Goal: Task Accomplishment & Management: Complete application form

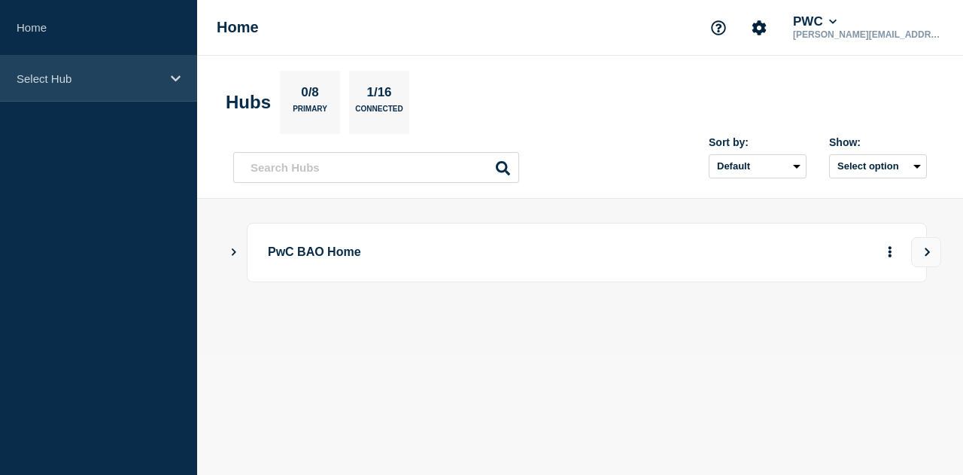
click at [68, 82] on p "Select Hub" at bounding box center [89, 78] width 144 height 13
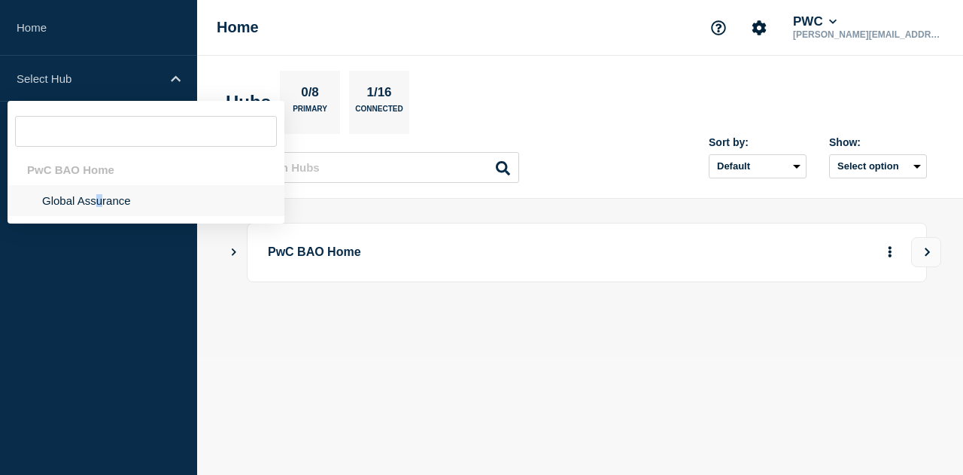
click at [99, 204] on li "Global Assurance" at bounding box center [146, 200] width 277 height 31
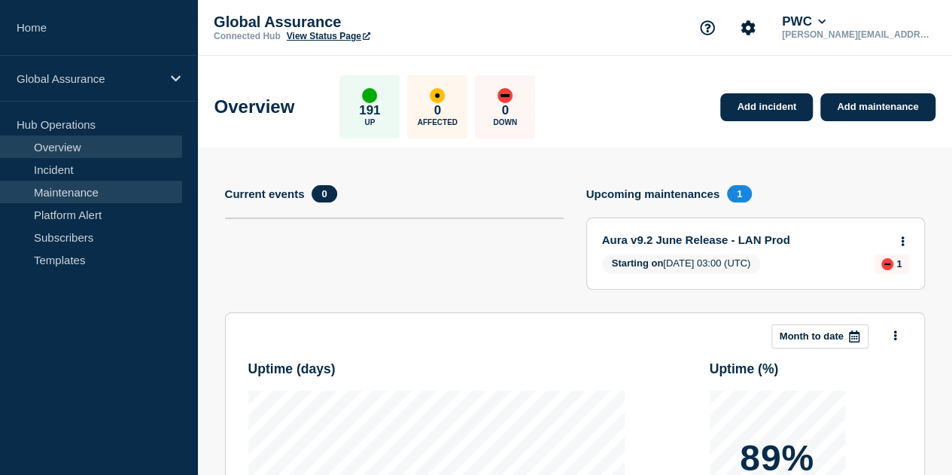
click at [63, 187] on link "Maintenance" at bounding box center [91, 192] width 182 height 23
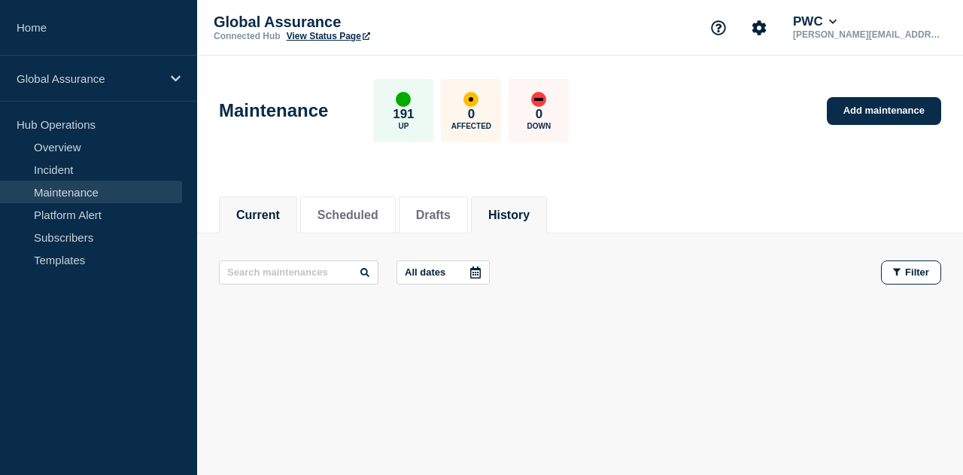
click at [543, 222] on li "History" at bounding box center [509, 214] width 76 height 37
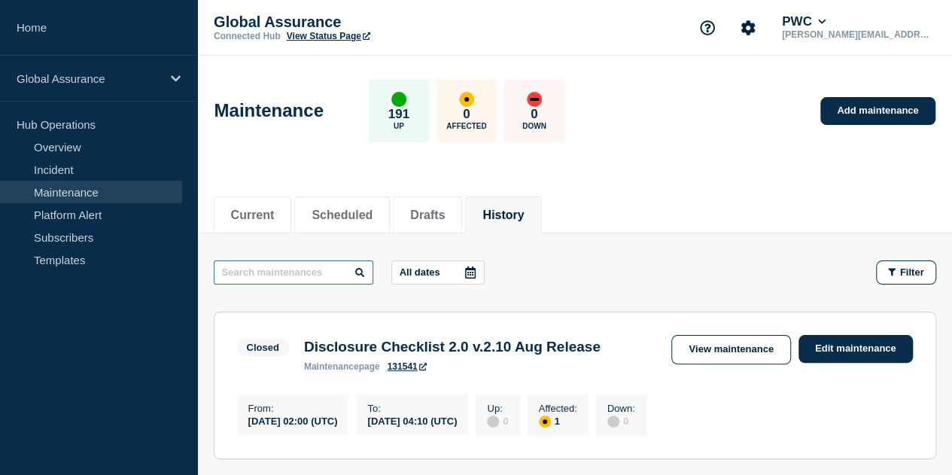
click at [232, 272] on input "text" at bounding box center [294, 272] width 160 height 24
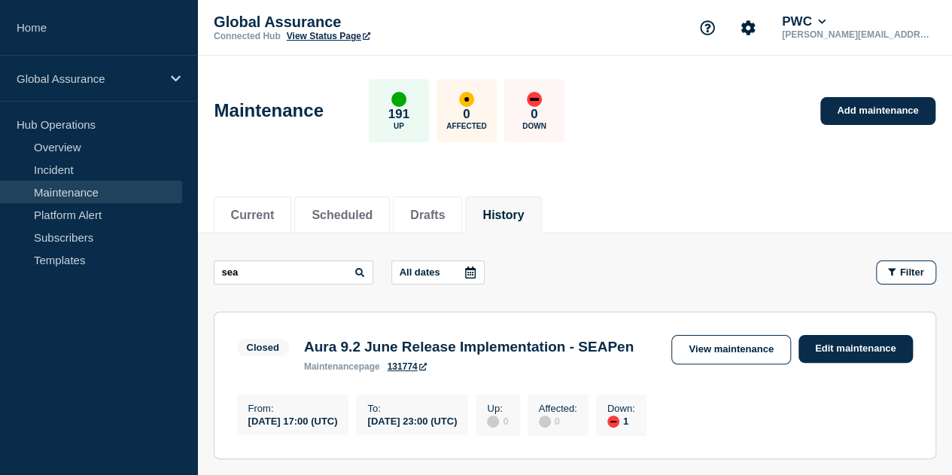
drag, startPoint x: 102, startPoint y: 76, endPoint x: 573, endPoint y: 47, distance: 471.9
click at [573, 47] on div "Global Assurance Connected Hub View Status Page PWC [PERSON_NAME][EMAIL_ADDRESS…" at bounding box center [574, 28] width 755 height 56
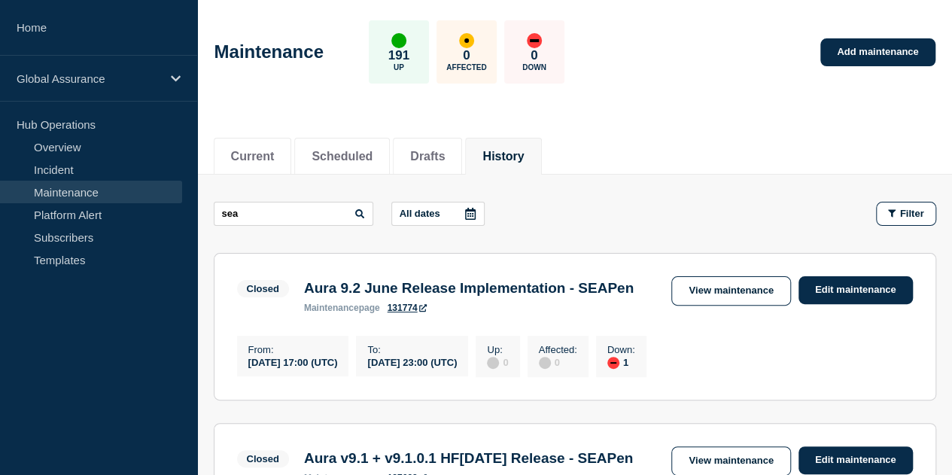
scroll to position [150, 0]
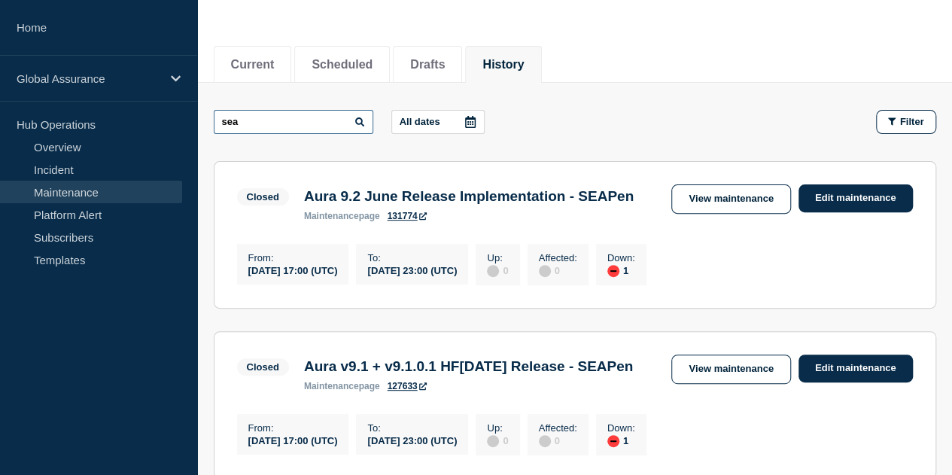
click at [273, 129] on input "sea" at bounding box center [294, 122] width 160 height 24
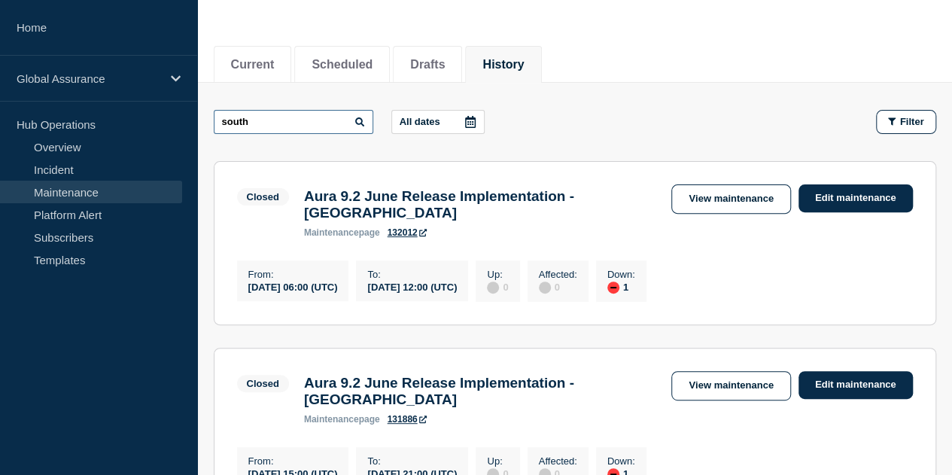
type input "south"
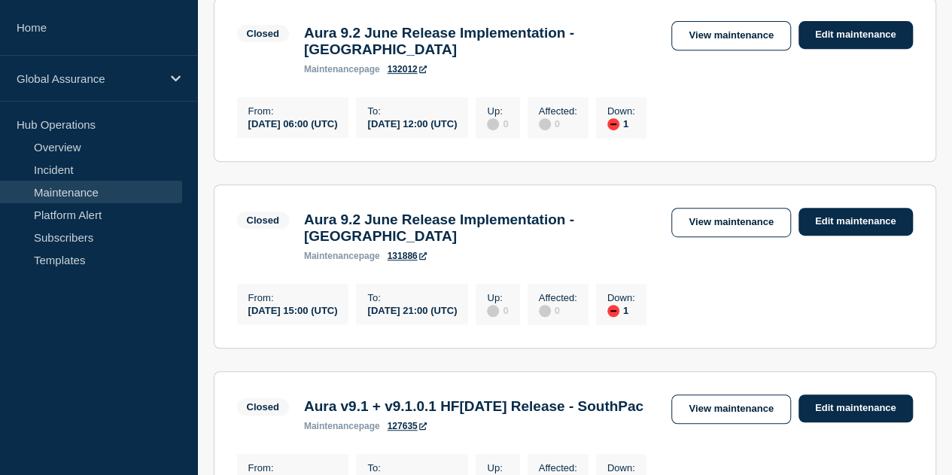
scroll to position [451, 0]
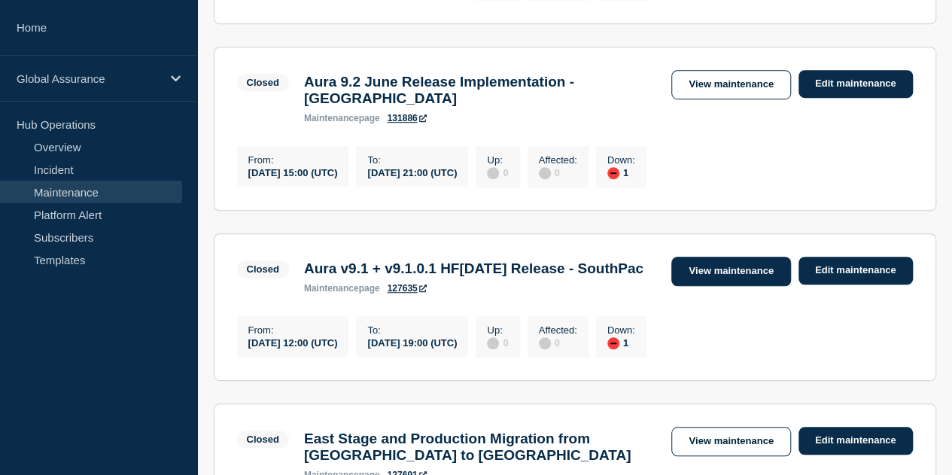
click at [739, 286] on link "View maintenance" at bounding box center [730, 271] width 119 height 29
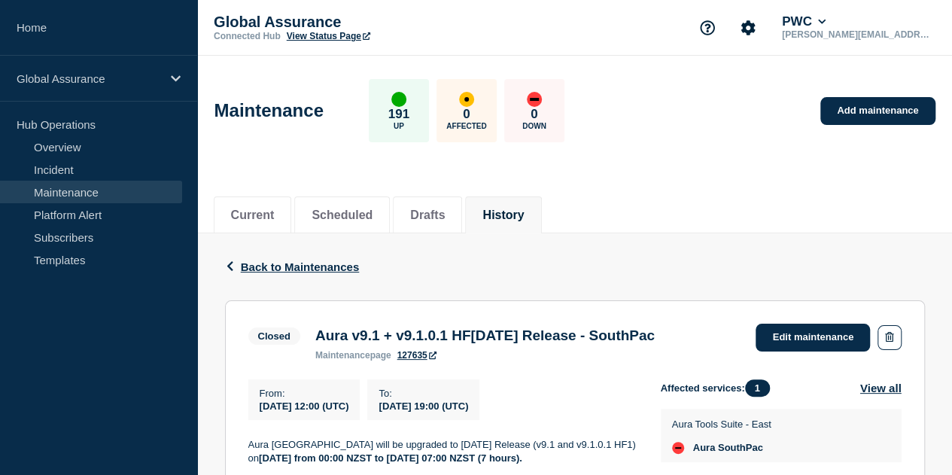
drag, startPoint x: 394, startPoint y: 358, endPoint x: 317, endPoint y: 335, distance: 80.2
click at [317, 335] on h3 "Aura v9.1 + v9.1.0.1 HF[DATE] Release - SouthPac" at bounding box center [484, 335] width 339 height 17
copy h3 "Aura v9.1 + v9.1.0.1 HF[DATE] Release - SouthPac"
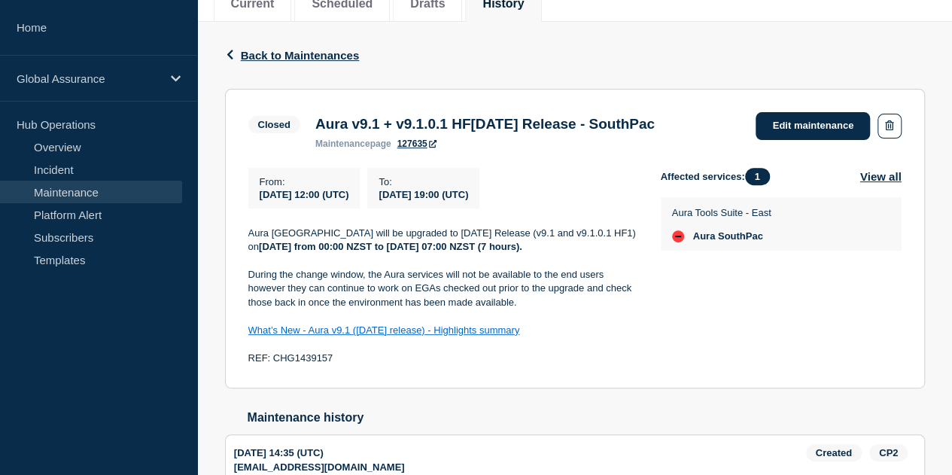
scroll to position [226, 0]
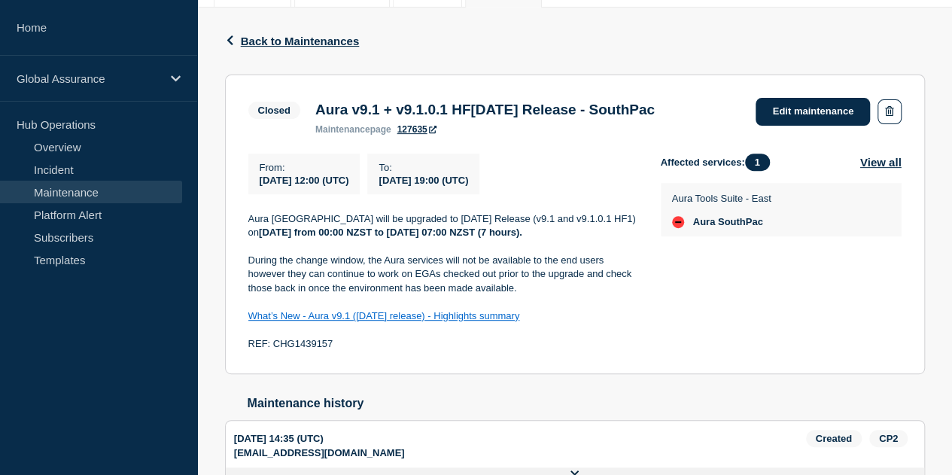
click at [465, 253] on p at bounding box center [442, 246] width 388 height 14
click at [245, 241] on section "Closed Aura v9.1 + v9.1.0.1 HF[DATE] Release - SouthPac maintenance page 127635…" at bounding box center [575, 224] width 700 height 300
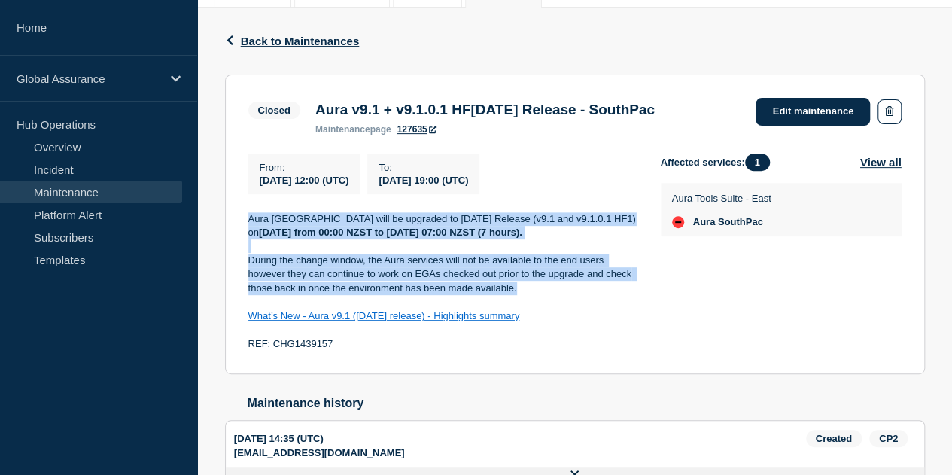
drag, startPoint x: 248, startPoint y: 241, endPoint x: 526, endPoint y: 312, distance: 286.5
click at [526, 312] on div "Aura [GEOGRAPHIC_DATA] will be upgraded to [DATE] Release (v9.1 and v9.1.0.1 HF…" at bounding box center [442, 281] width 388 height 139
copy div "Aura [GEOGRAPHIC_DATA] will be upgraded to [DATE] Release (v9.1 and v9.1.0.1 HF…"
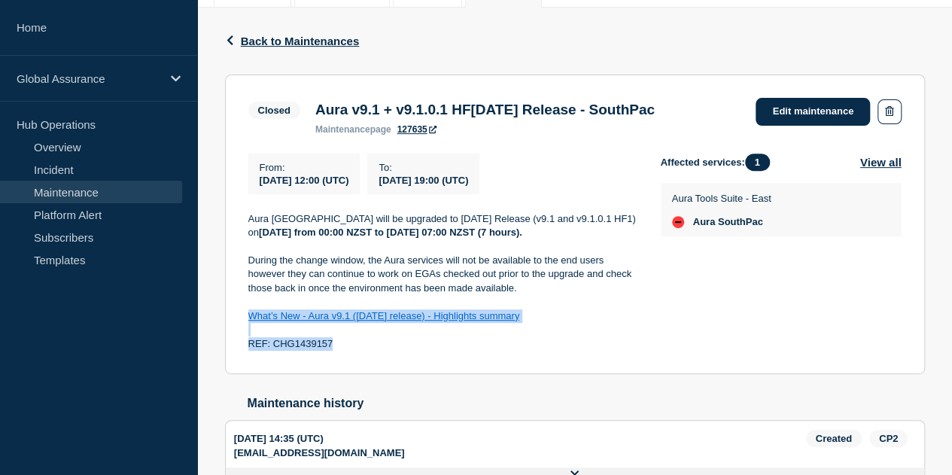
drag, startPoint x: 343, startPoint y: 371, endPoint x: 245, endPoint y: 338, distance: 103.3
click at [245, 338] on section "Closed Aura v9.1 + v9.1.0.1 HF[DATE] Release - SouthPac maintenance page 127635…" at bounding box center [575, 224] width 700 height 300
copy div "What’s New - Aura v9.1 ([DATE] release) - Highlights summary REF: CHG1439157"
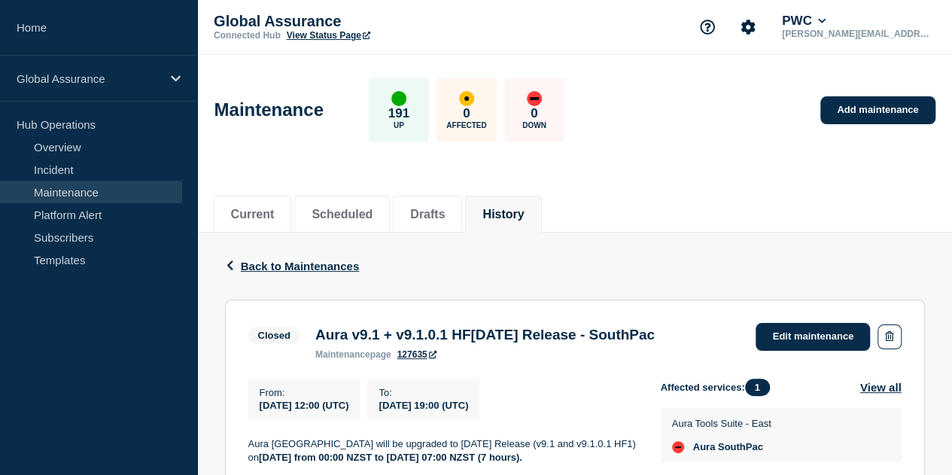
scroll to position [0, 0]
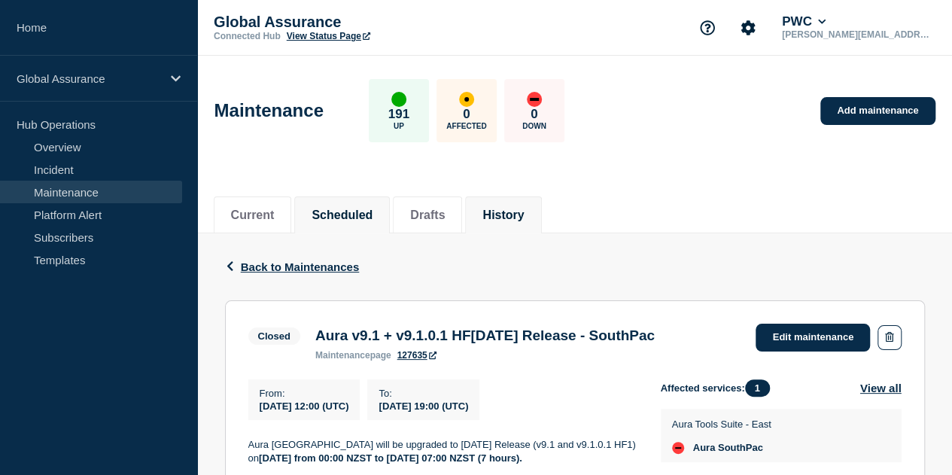
click at [347, 213] on button "Scheduled" at bounding box center [342, 215] width 61 height 14
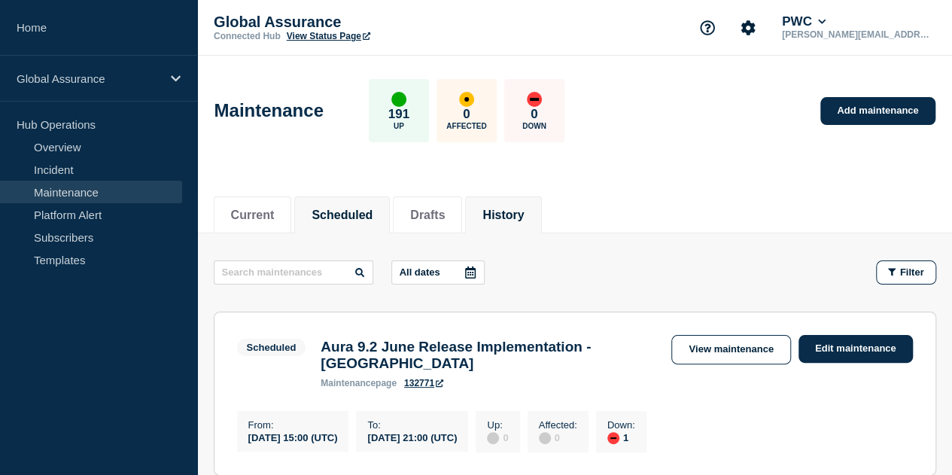
click at [530, 202] on li "History" at bounding box center [503, 214] width 76 height 37
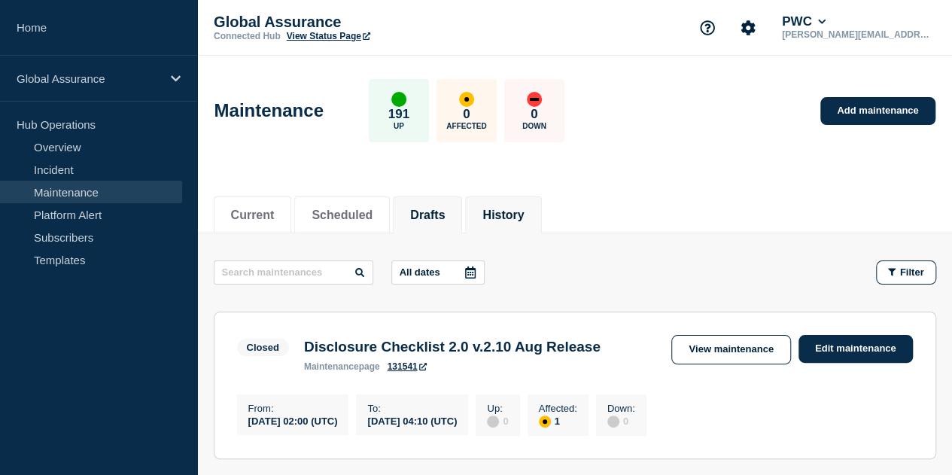
click at [445, 208] on button "Drafts" at bounding box center [427, 215] width 35 height 14
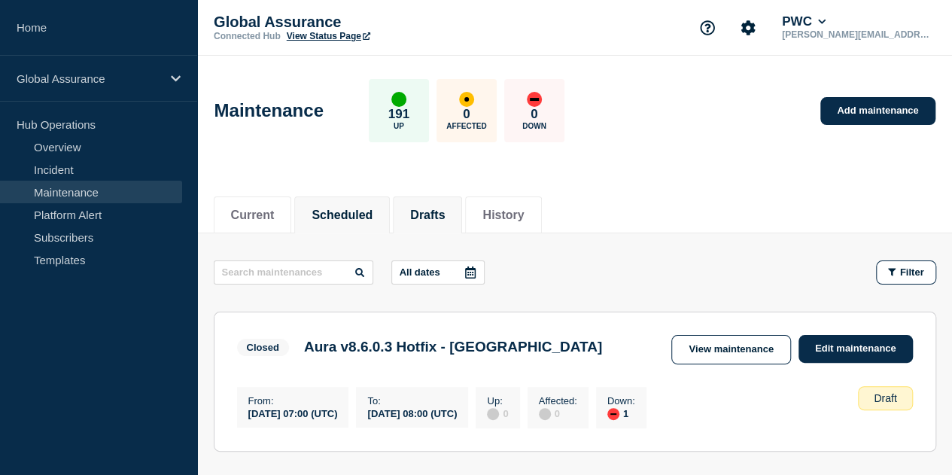
click at [351, 213] on button "Scheduled" at bounding box center [342, 215] width 61 height 14
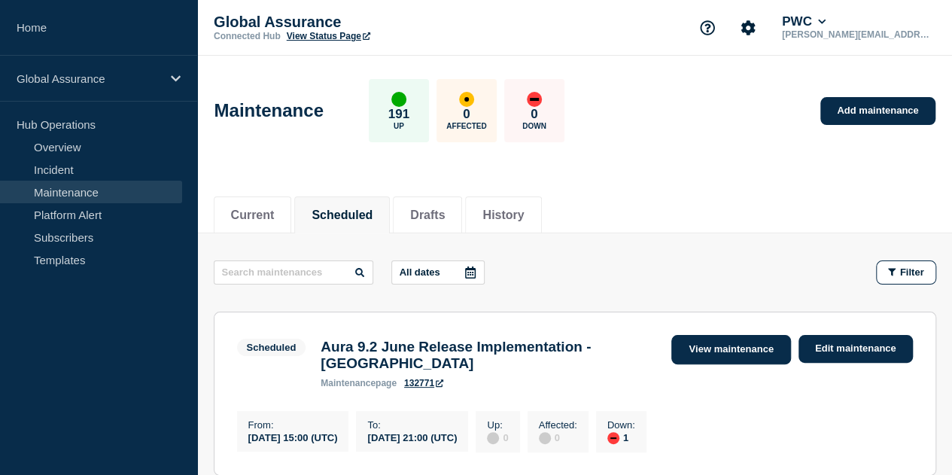
click at [741, 353] on link "View maintenance" at bounding box center [730, 349] width 119 height 29
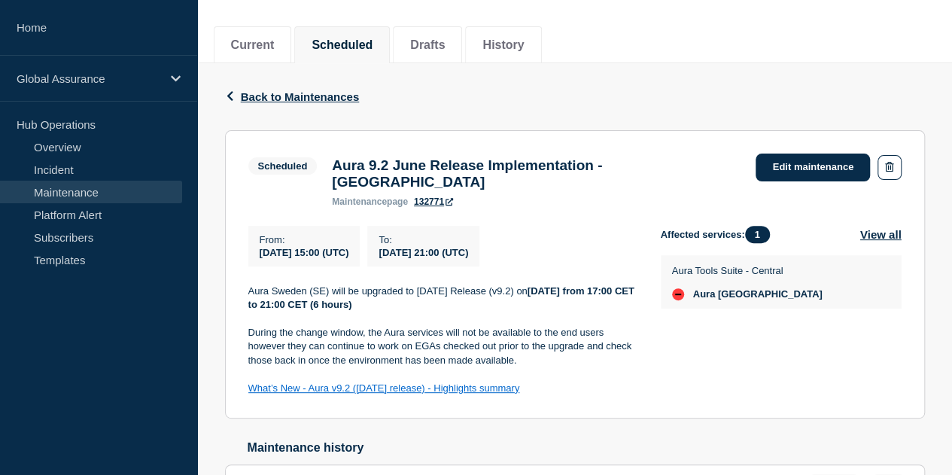
scroll to position [254, 0]
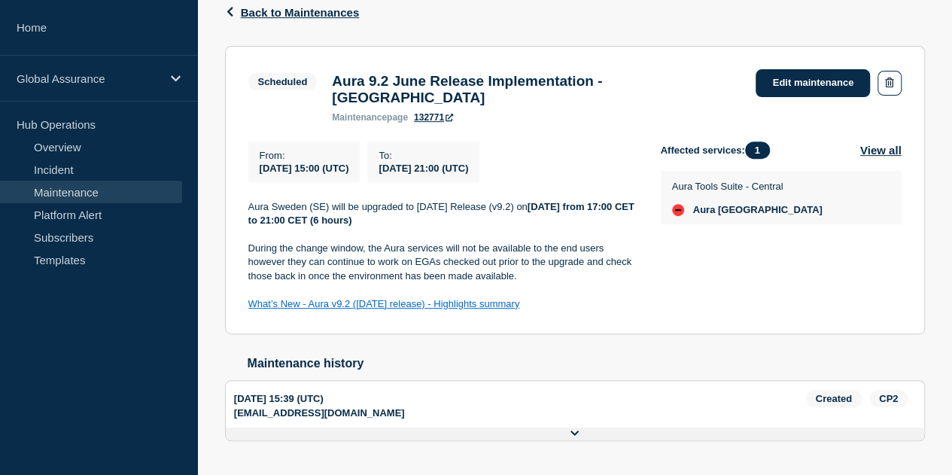
drag, startPoint x: 552, startPoint y: 296, endPoint x: 242, endPoint y: 291, distance: 309.3
click at [242, 291] on section "Scheduled Aura 9.2 June Release Implementation - [GEOGRAPHIC_DATA] maintenance …" at bounding box center [575, 190] width 700 height 289
copy link "What’s New - Aura v9.2 ([DATE] release) - Highlights summary"
click at [372, 200] on p "Aura Sweden (SE) will be upgraded to [DATE] Release (v9.2) [DATE][DATE] from 17…" at bounding box center [442, 214] width 388 height 28
click at [348, 200] on p "Aura Sweden (SE) will be upgraded to [DATE] Release (v9.2) [DATE][DATE] from 17…" at bounding box center [442, 214] width 388 height 28
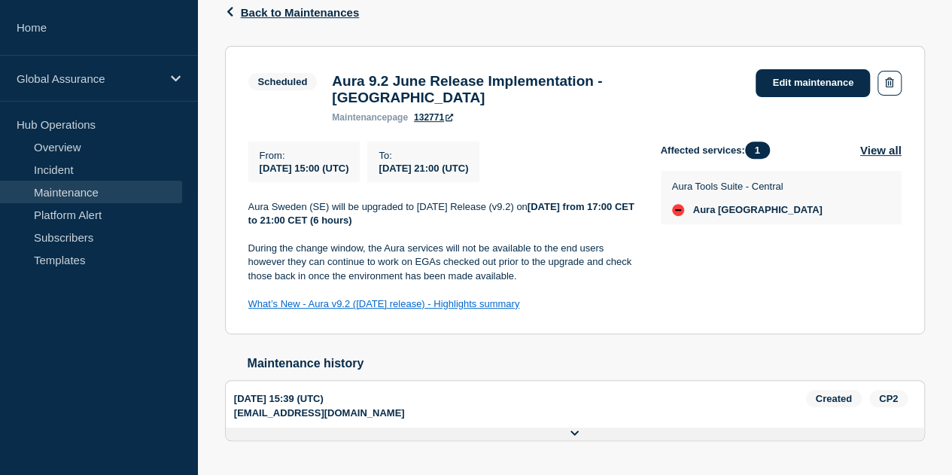
click at [433, 200] on p "Aura Sweden (SE) will be upgraded to [DATE] Release (v9.2) [DATE][DATE] from 17…" at bounding box center [442, 214] width 388 height 28
drag, startPoint x: 418, startPoint y: 193, endPoint x: 486, endPoint y: 196, distance: 67.8
click at [486, 200] on p "Aura Sweden (SE) will be upgraded to [DATE] Release (v9.2) [DATE][DATE] from 17…" at bounding box center [442, 214] width 388 height 28
click at [507, 215] on p "Aura Sweden (SE) will be upgraded to [DATE] Release (v9.2) [DATE][DATE] from 17…" at bounding box center [442, 214] width 388 height 28
drag, startPoint x: 467, startPoint y: 191, endPoint x: 546, endPoint y: 201, distance: 80.4
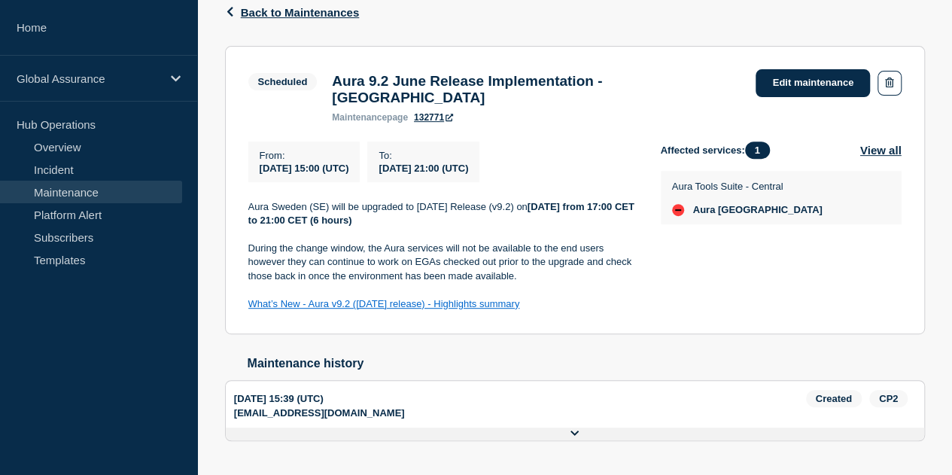
click at [546, 201] on p "Aura Sweden (SE) will be upgraded to [DATE] Release (v9.2) [DATE][DATE] from 17…" at bounding box center [442, 214] width 388 height 28
copy p "Release (v9.2) on"
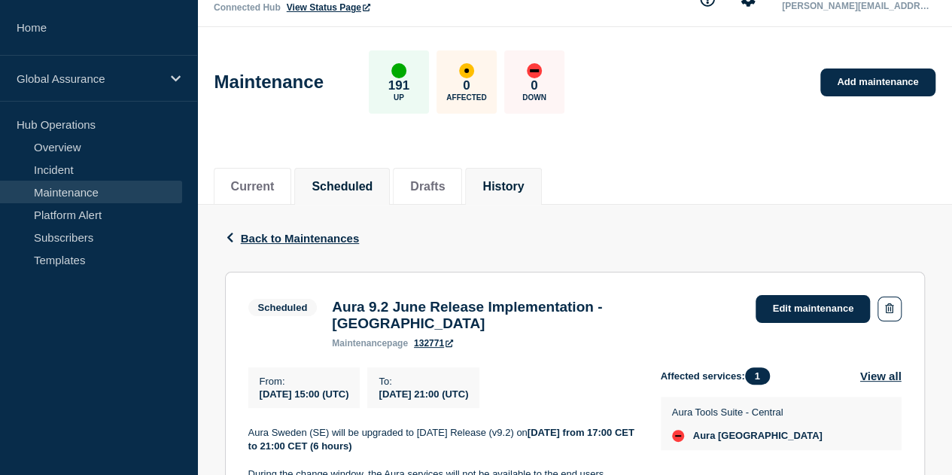
click at [518, 181] on button "History" at bounding box center [502, 187] width 41 height 14
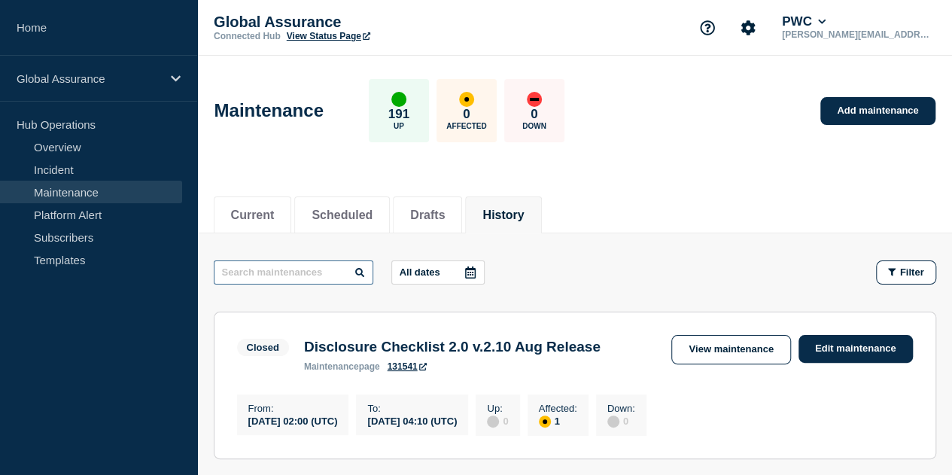
click at [304, 262] on input "text" at bounding box center [294, 272] width 160 height 24
type input "sout"
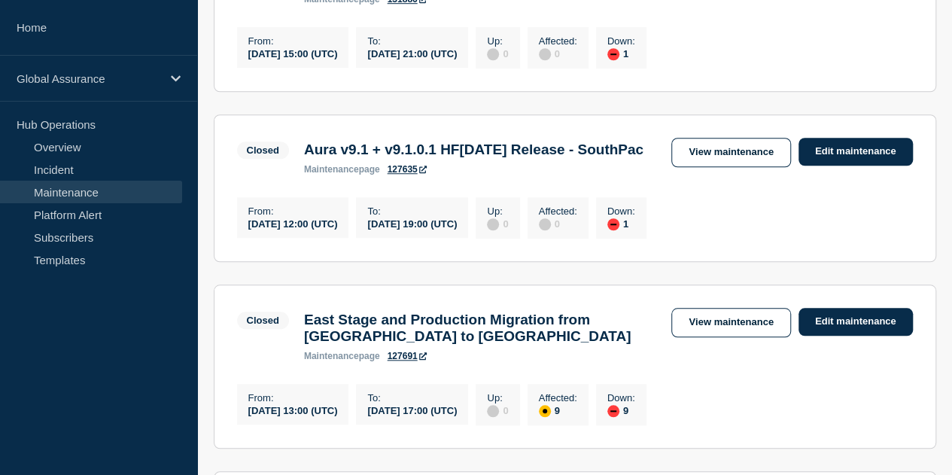
scroll to position [602, 0]
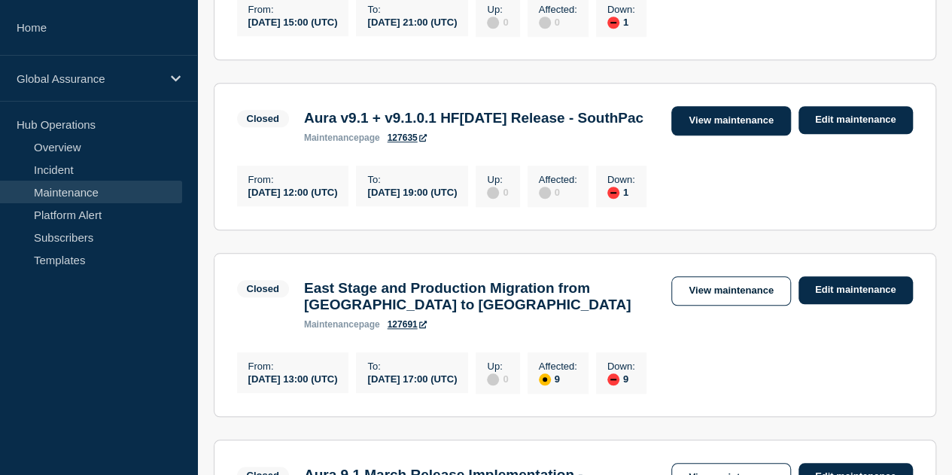
click at [710, 135] on link "View maintenance" at bounding box center [730, 120] width 119 height 29
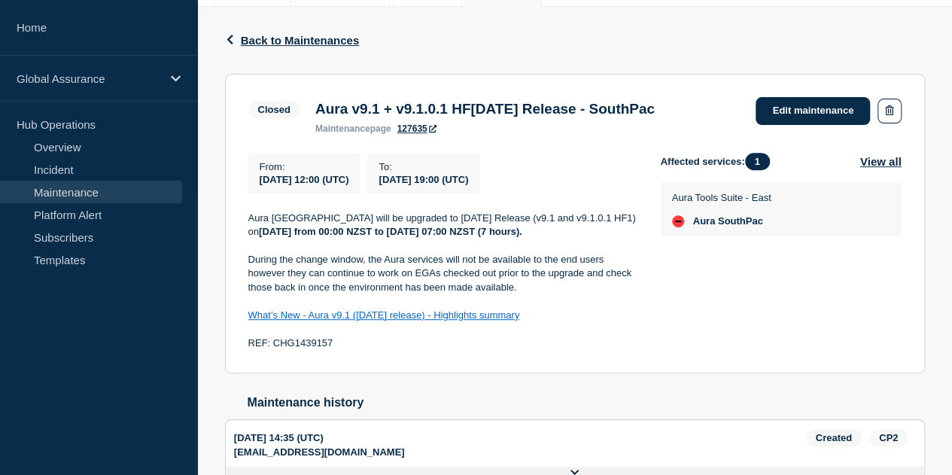
scroll to position [302, 0]
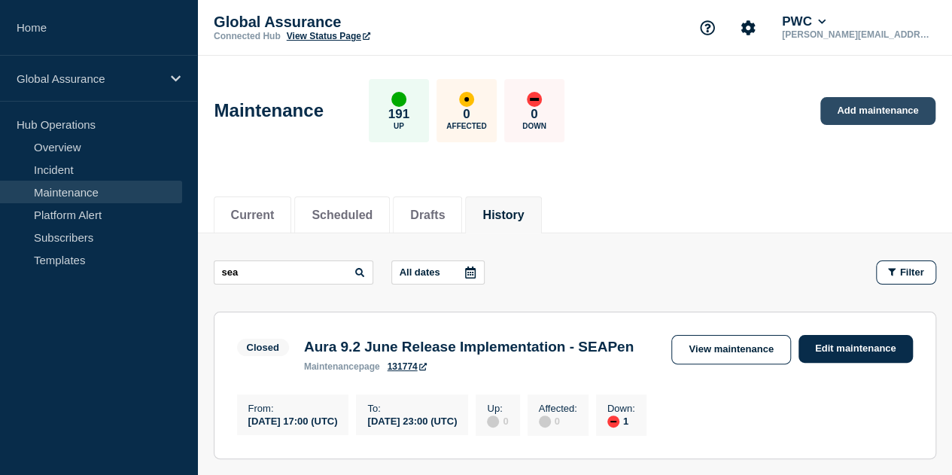
click at [847, 109] on link "Add maintenance" at bounding box center [877, 111] width 114 height 28
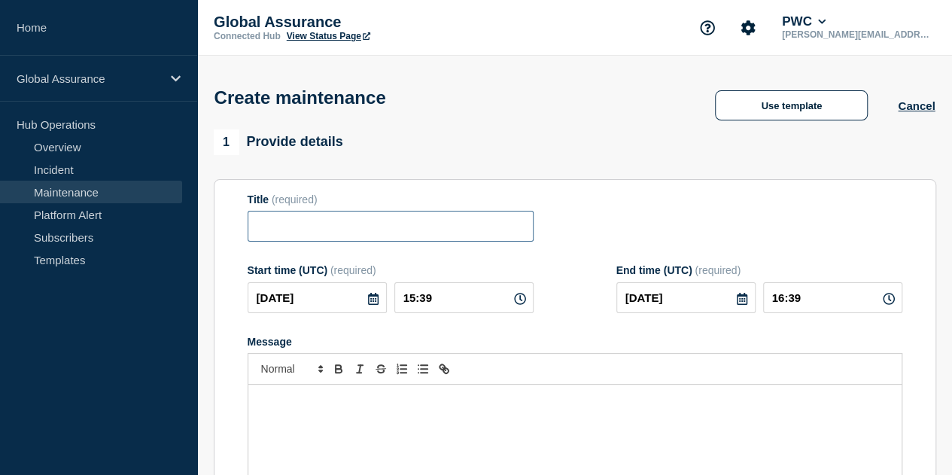
click at [301, 223] on input "Title" at bounding box center [391, 226] width 286 height 31
paste input "Aura v9.1 + v9.1.0.1 HF[DATE] Release - SouthPac"
drag, startPoint x: 431, startPoint y: 231, endPoint x: 309, endPoint y: 230, distance: 122.7
click at [309, 230] on input "Aura v9.1 + v9.1.0.1 HF[DATE] Release - SouthPac" at bounding box center [391, 226] width 286 height 31
type input "Aura v9.2 June 2025 Release - SouthPac"
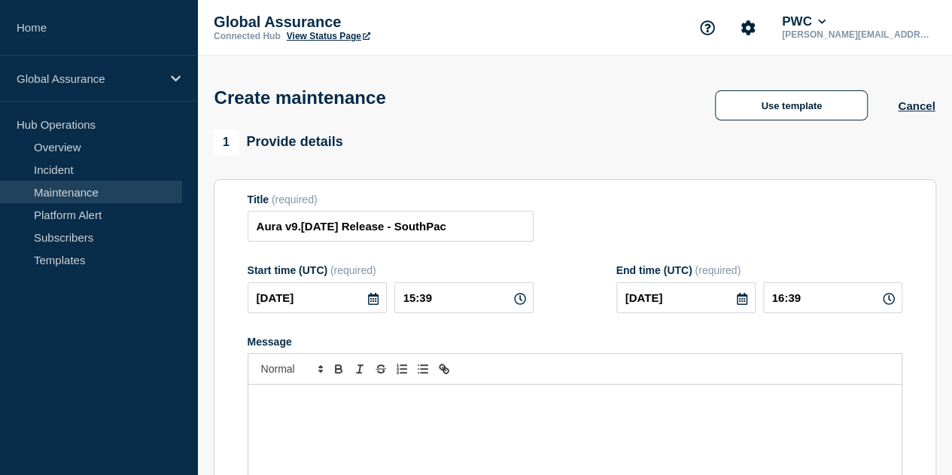
click at [368, 305] on icon at bounding box center [373, 299] width 11 height 12
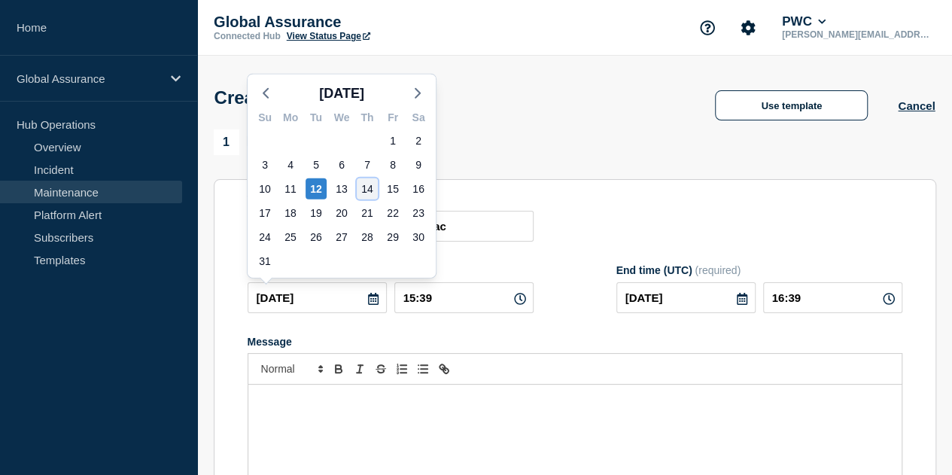
click at [369, 192] on div "14" at bounding box center [367, 188] width 21 height 21
type input "2025-08-14"
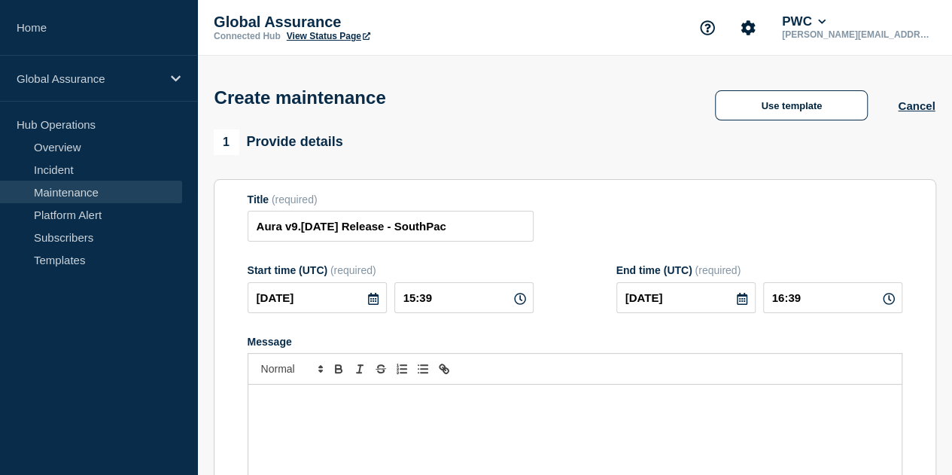
click at [514, 302] on icon at bounding box center [520, 299] width 12 height 12
click at [420, 299] on input "15:39" at bounding box center [463, 297] width 139 height 31
type input "12:39"
type input "13:39"
click at [432, 297] on input "12:39" at bounding box center [463, 297] width 139 height 31
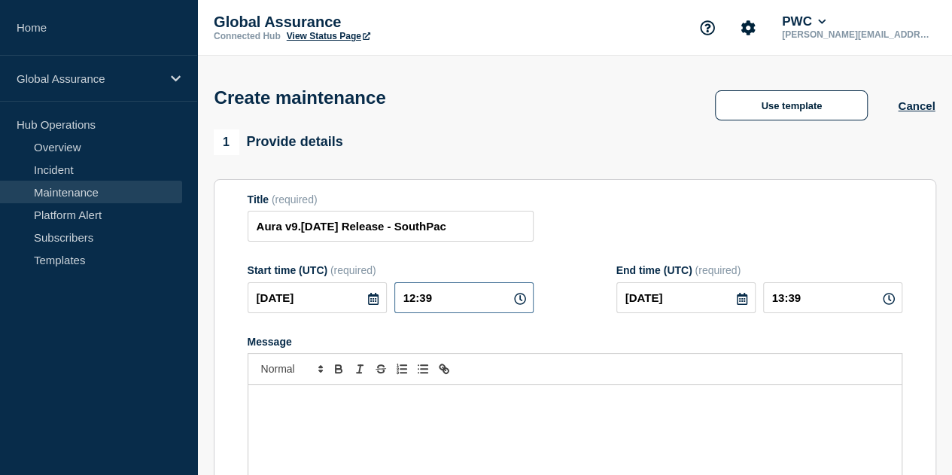
drag, startPoint x: 438, startPoint y: 301, endPoint x: 427, endPoint y: 300, distance: 11.3
click at [427, 300] on input "12:39" at bounding box center [463, 297] width 139 height 31
type input "12:00"
click at [584, 330] on form "Title (required) Aura v9.2 June 2025 Release - SouthPac Start time (UTC) (requi…" at bounding box center [575, 394] width 655 height 403
click at [788, 297] on input "13:00" at bounding box center [832, 297] width 139 height 31
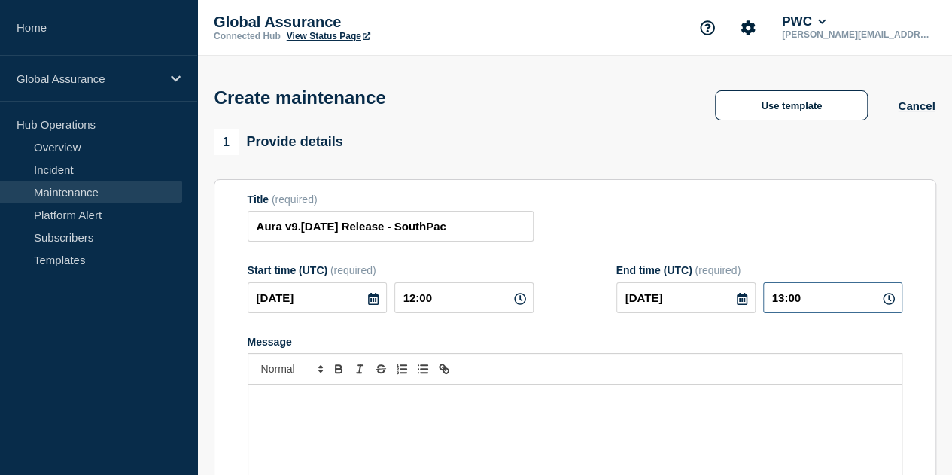
type input "18:00"
click at [311, 423] on div "Message" at bounding box center [574, 475] width 653 height 181
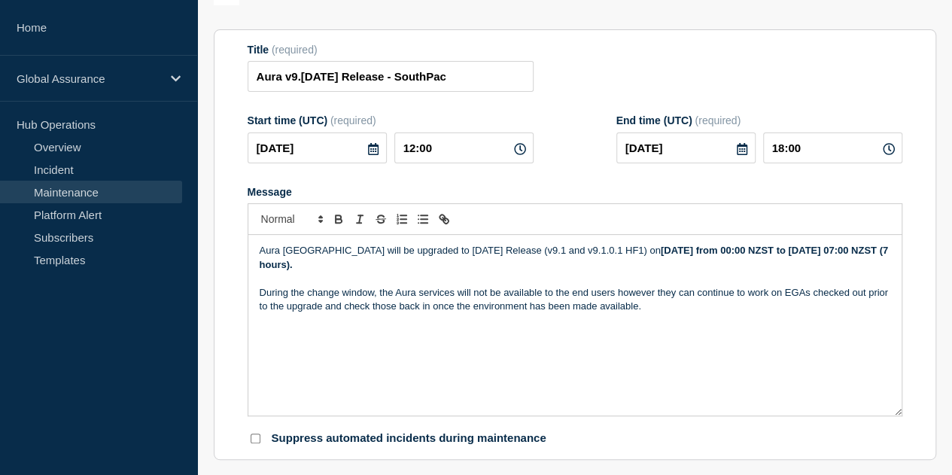
scroll to position [150, 0]
drag, startPoint x: 451, startPoint y: 252, endPoint x: 430, endPoint y: 249, distance: 22.0
click at [430, 249] on p "Aura New Zealand will be upgraded to March 2025 Release (v9.1 and v9.1.0.1 HF1)…" at bounding box center [575, 257] width 631 height 28
click at [273, 349] on div "Aura New Zealand will be upgraded to June 2025 Release (v9.1 and v9.1.0.1 HF1) …" at bounding box center [574, 324] width 653 height 181
click at [653, 312] on p "During the change window, the Aura services will not be available to the end us…" at bounding box center [575, 299] width 631 height 28
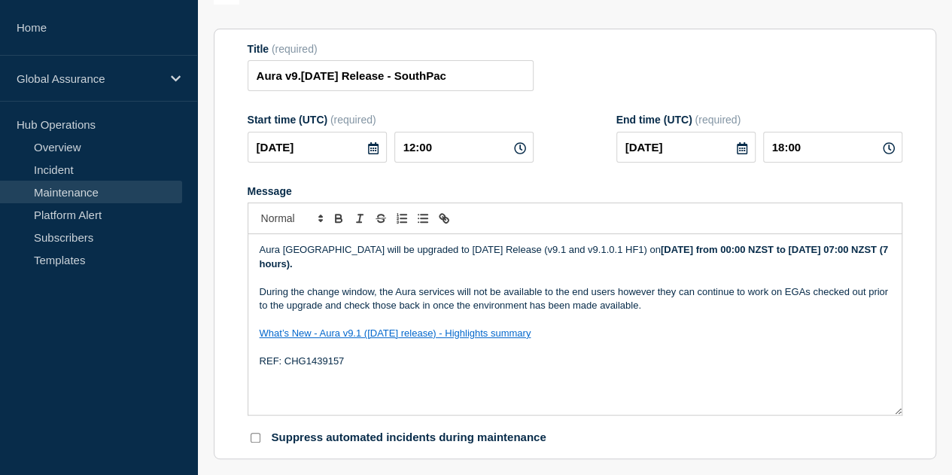
drag, startPoint x: 578, startPoint y: 334, endPoint x: 259, endPoint y: 337, distance: 319.1
click at [260, 337] on p "What’s New - Aura v9.1 ([DATE] release) - Highlights summary" at bounding box center [575, 334] width 631 height 14
drag, startPoint x: 349, startPoint y: 365, endPoint x: 284, endPoint y: 363, distance: 64.7
click at [284, 363] on p "REF: CHG1439157" at bounding box center [575, 361] width 631 height 14
click at [421, 374] on div "Aura New Zealand will be upgraded to June 2025 Release (v9.1 and v9.1.0.1 HF1) …" at bounding box center [574, 324] width 653 height 181
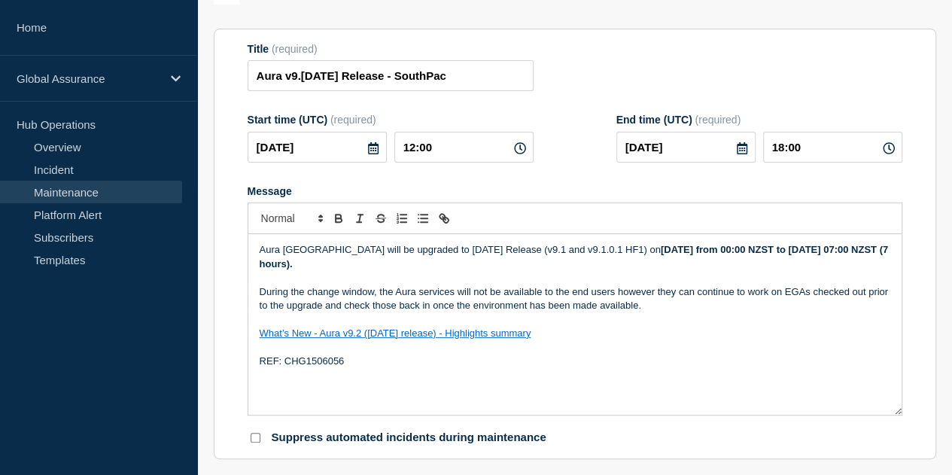
drag, startPoint x: 429, startPoint y: 253, endPoint x: 447, endPoint y: 253, distance: 18.1
click at [429, 253] on p "Aura New Zealand will be upgraded to June 2025 Release (v9.1 and v9.1.0.1 HF1) …" at bounding box center [575, 257] width 631 height 28
drag, startPoint x: 616, startPoint y: 252, endPoint x: 513, endPoint y: 248, distance: 102.4
click at [513, 248] on p "Aura New Zealand will be upgraded to June 2025 Release (v9.1 and v9.1.0.1 HF1) …" at bounding box center [575, 257] width 631 height 28
drag, startPoint x: 550, startPoint y: 251, endPoint x: 515, endPoint y: 251, distance: 35.4
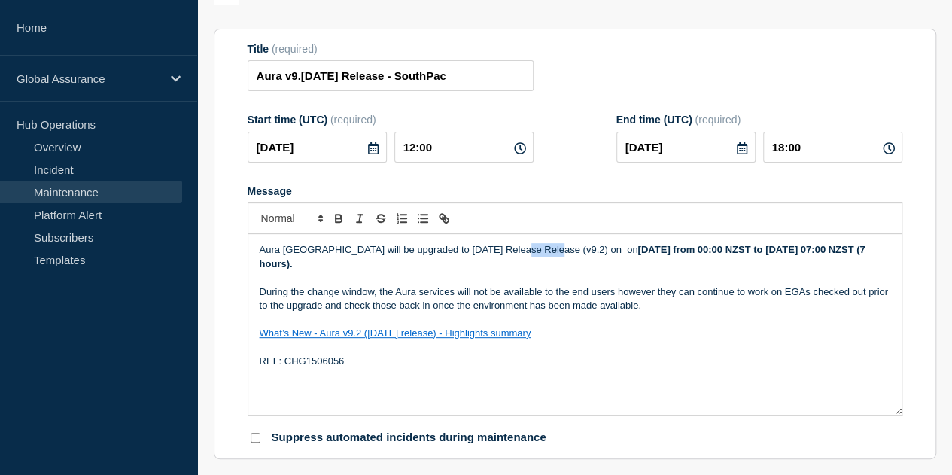
click at [515, 251] on p "Aura New Zealand will be upgraded to June 2025 Release Release (v9.2) on on Tue…" at bounding box center [575, 257] width 631 height 28
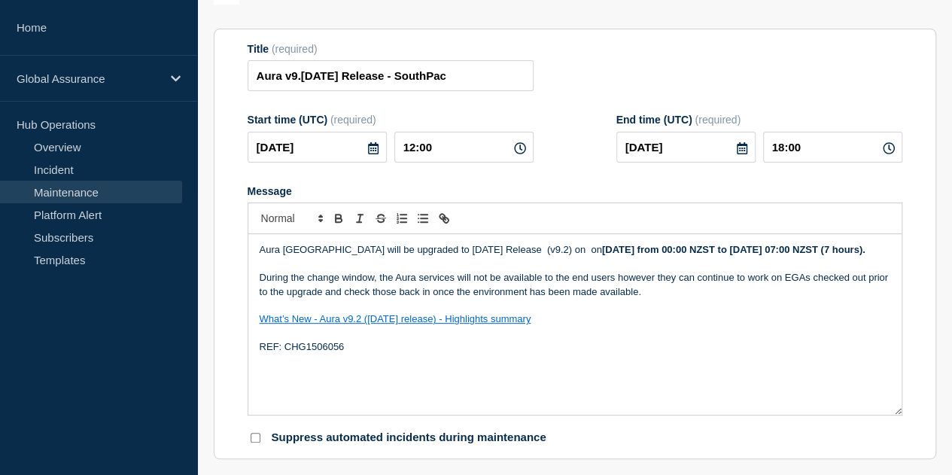
click at [555, 249] on p "Aura New Zealand will be upgraded to June 2025 Release (v9.2) on on Tuesday, 03…" at bounding box center [575, 250] width 631 height 14
drag, startPoint x: 615, startPoint y: 251, endPoint x: 605, endPoint y: 251, distance: 9.8
click at [605, 251] on strong "[DATE] from 00:00 NZST to [DATE] 07:00 NZST (7 hours)." at bounding box center [719, 249] width 263 height 11
drag, startPoint x: 639, startPoint y: 254, endPoint x: 619, endPoint y: 251, distance: 19.8
click at [619, 251] on strong "Tuesday, 15 June from 00:00 NZST to Tuesday, 03 June 07:00 NZST (7 hours)." at bounding box center [719, 249] width 263 height 11
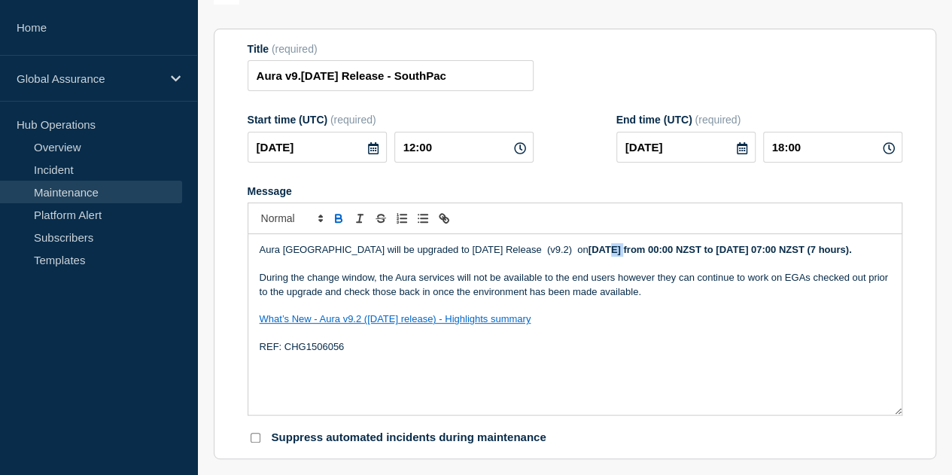
drag, startPoint x: 598, startPoint y: 256, endPoint x: 582, endPoint y: 254, distance: 15.9
click at [588, 254] on strong "Tuesday, 15 August from 00:00 NZST to Tuesday, 03 June 07:00 NZST (7 hours)." at bounding box center [719, 249] width 263 height 11
click at [588, 255] on strong "Tuesday, 15 August from 00:00 NZST to Tuesday, 03 June 07:00 NZST (7 hours)." at bounding box center [719, 249] width 263 height 11
drag, startPoint x: 582, startPoint y: 254, endPoint x: 563, endPoint y: 251, distance: 19.8
click at [588, 251] on strong "Tuesday, 15 August from 00:00 NZST to Tuesday, 03 June 07:00 NZST (7 hours)." at bounding box center [719, 249] width 263 height 11
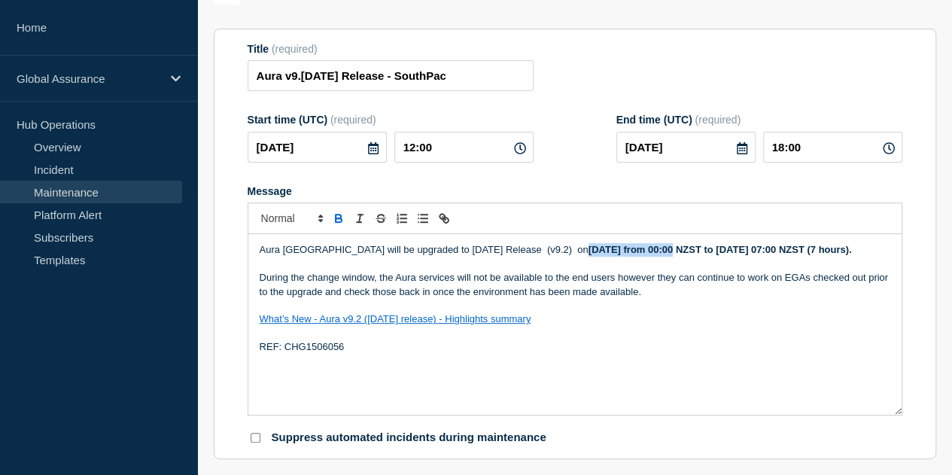
drag, startPoint x: 561, startPoint y: 252, endPoint x: 643, endPoint y: 252, distance: 81.3
click at [643, 252] on strong "Friday, 15 August from 00:00 NZST to Tuesday, 03 June 07:00 NZST (7 hours)." at bounding box center [719, 249] width 263 height 11
copy strong "Friday, 15 August"
drag, startPoint x: 737, startPoint y: 251, endPoint x: 815, endPoint y: 252, distance: 77.5
click at [815, 252] on strong "Friday, 15 August from 00:00 NZST to Tuesday, 03 June 07:00 NZST (7 hours)." at bounding box center [719, 249] width 263 height 11
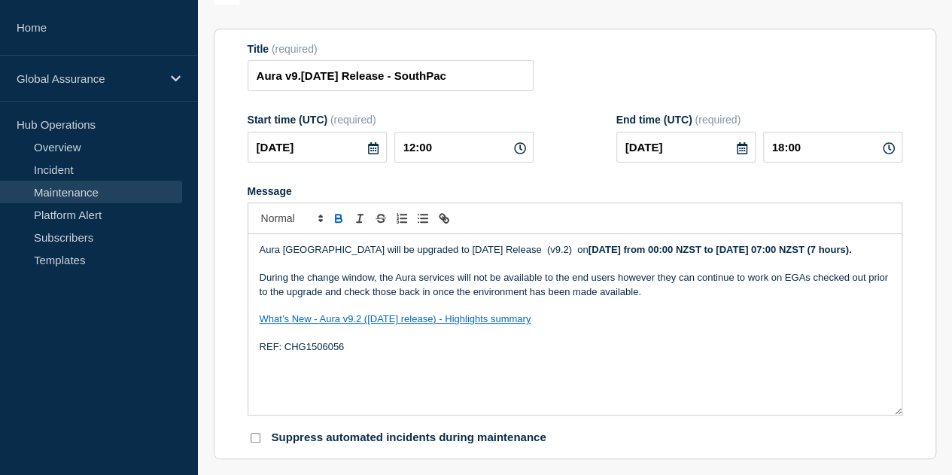
click at [828, 249] on strong "Friday, 15 August from 00:00 NZST to Friday, 15 August 07:00 NZST (7 hours)." at bounding box center [719, 249] width 263 height 11
click at [852, 252] on strong "Friday, 15 August from 00:00 NZST to Friday, 15 August 06:00 NZST (7 hours)." at bounding box center [719, 249] width 263 height 11
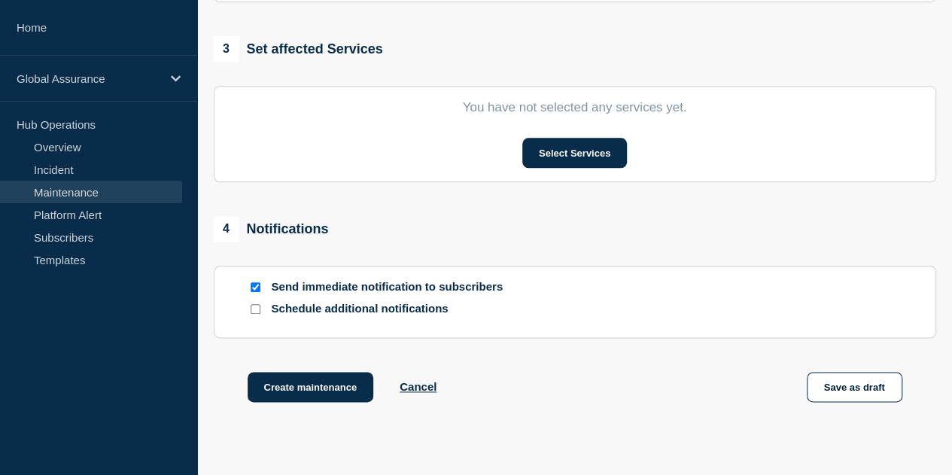
scroll to position [752, 0]
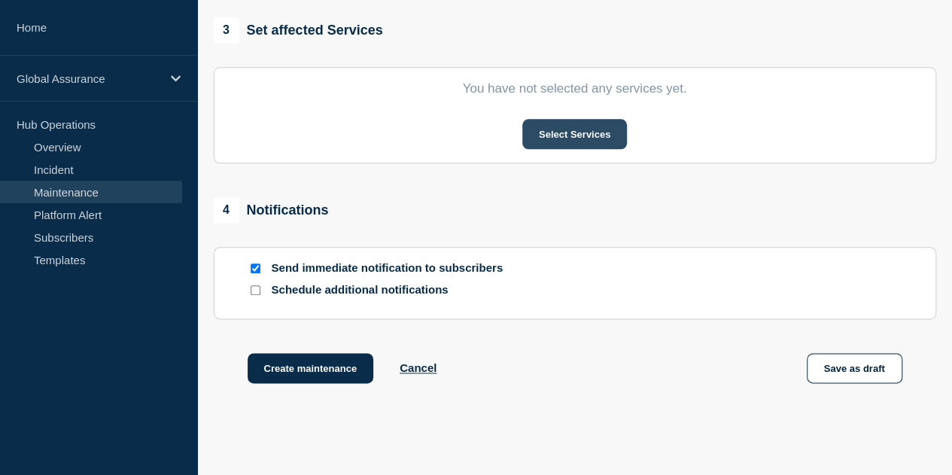
click at [567, 135] on button "Select Services" at bounding box center [574, 134] width 105 height 30
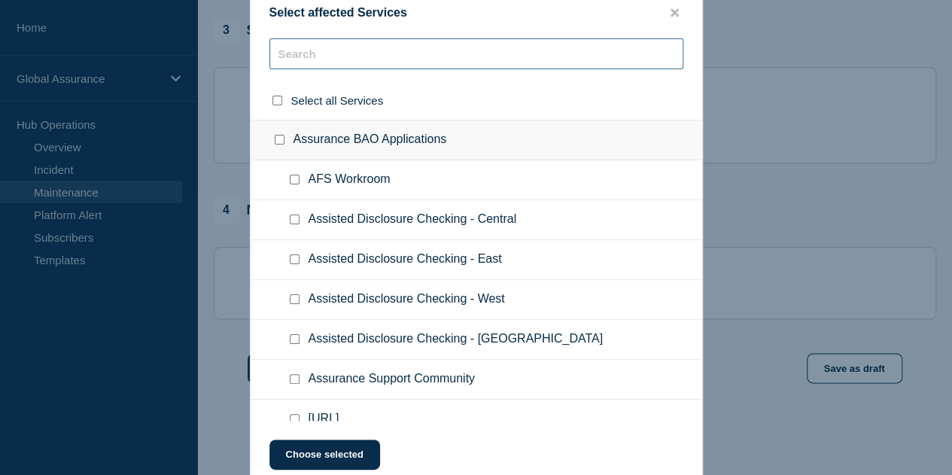
click at [328, 47] on input "text" at bounding box center [476, 53] width 414 height 31
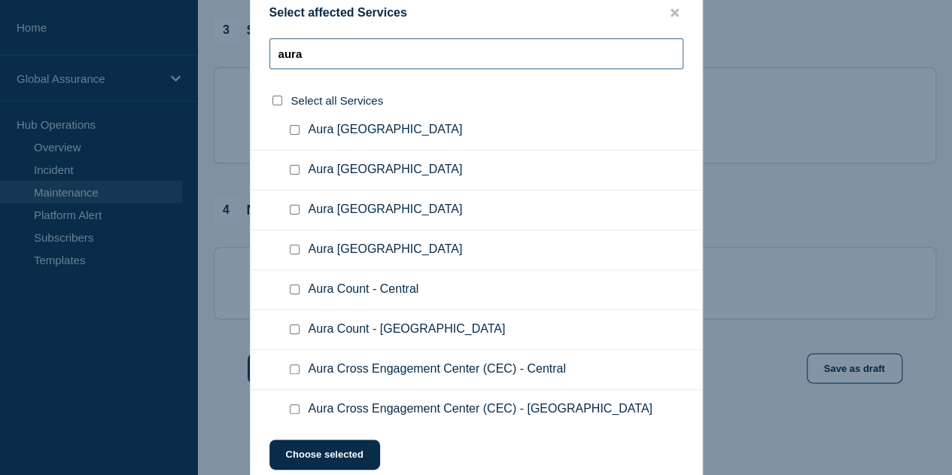
scroll to position [1053, 0]
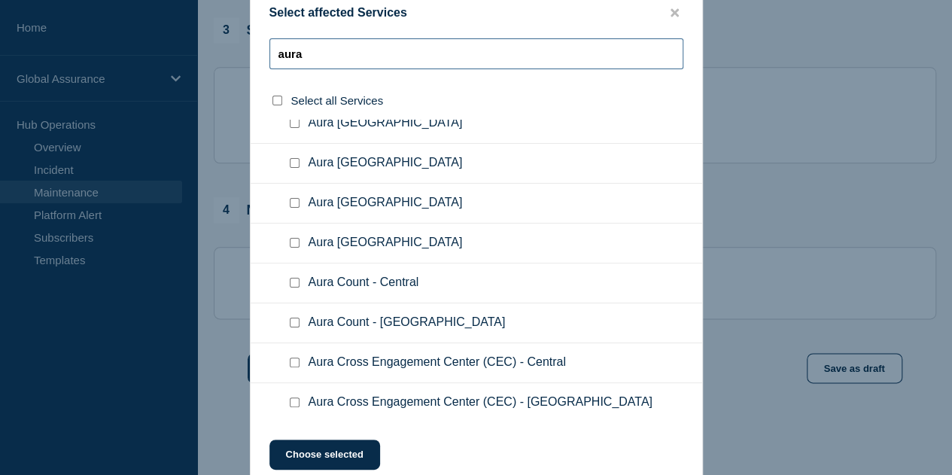
type input "aura"
click at [679, 14] on button "close button" at bounding box center [674, 13] width 17 height 14
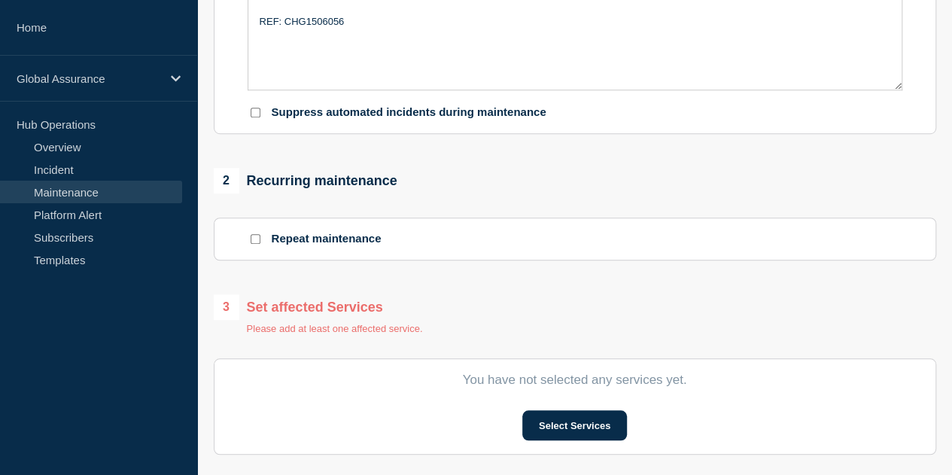
scroll to position [602, 0]
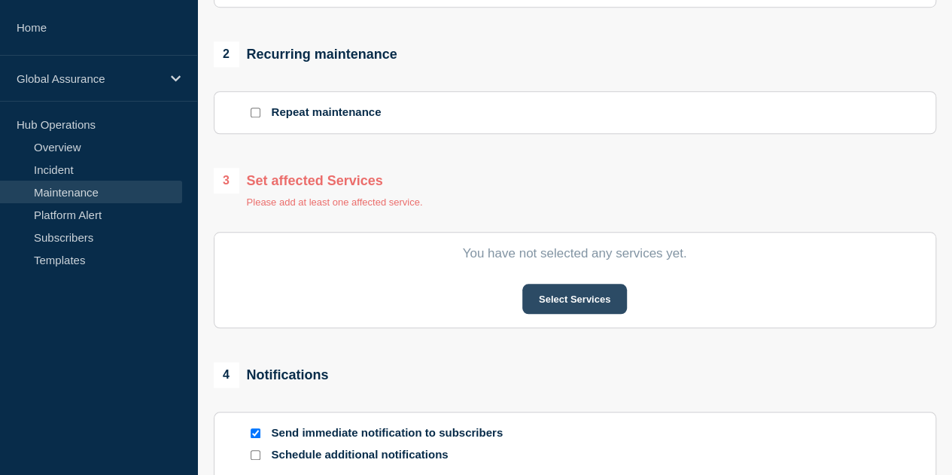
click at [565, 300] on button "Select Services" at bounding box center [574, 299] width 105 height 30
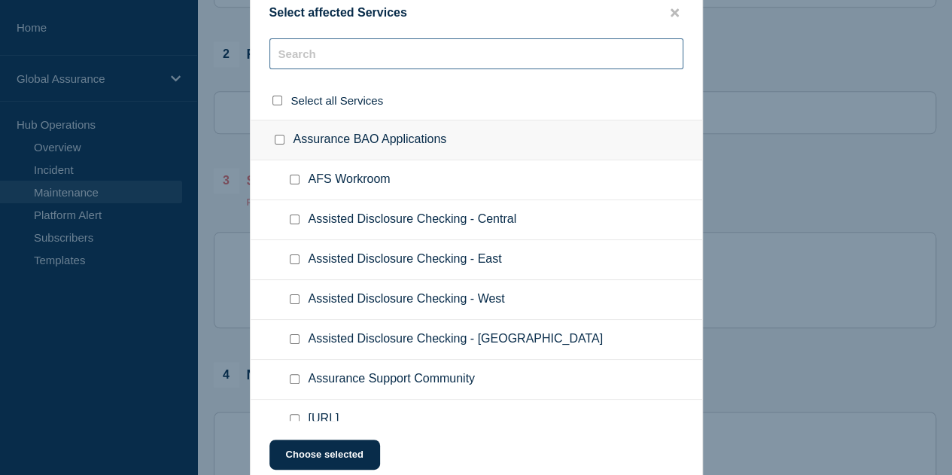
click at [320, 52] on input "text" at bounding box center [476, 53] width 414 height 31
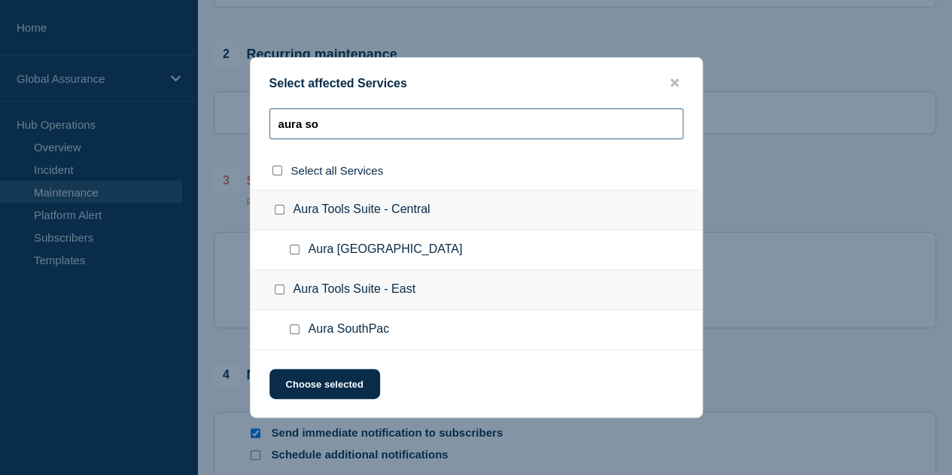
scroll to position [0, 0]
type input "aura so"
click at [293, 327] on input "Aura SouthPac checkbox" at bounding box center [295, 329] width 10 height 10
checkbox input "true"
click at [275, 290] on input "Aura Tools Suite - East checkbox" at bounding box center [280, 289] width 10 height 10
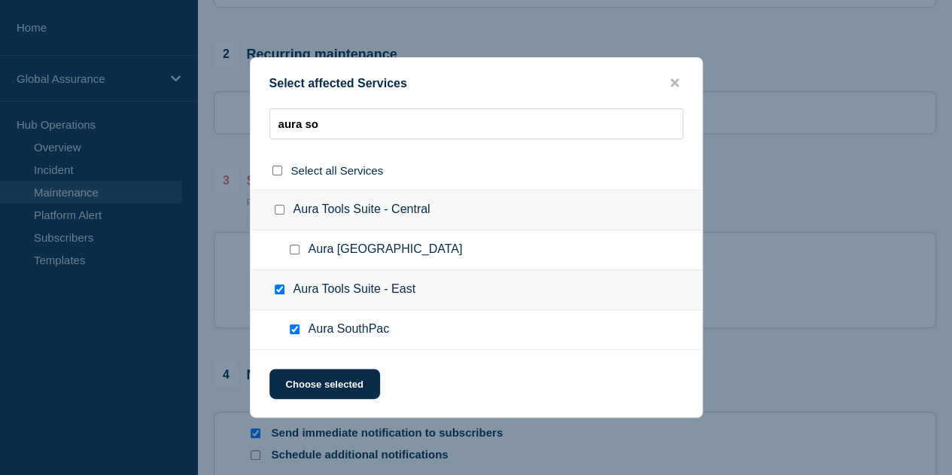
checkbox input "false"
click at [673, 82] on icon "close button" at bounding box center [674, 83] width 8 height 8
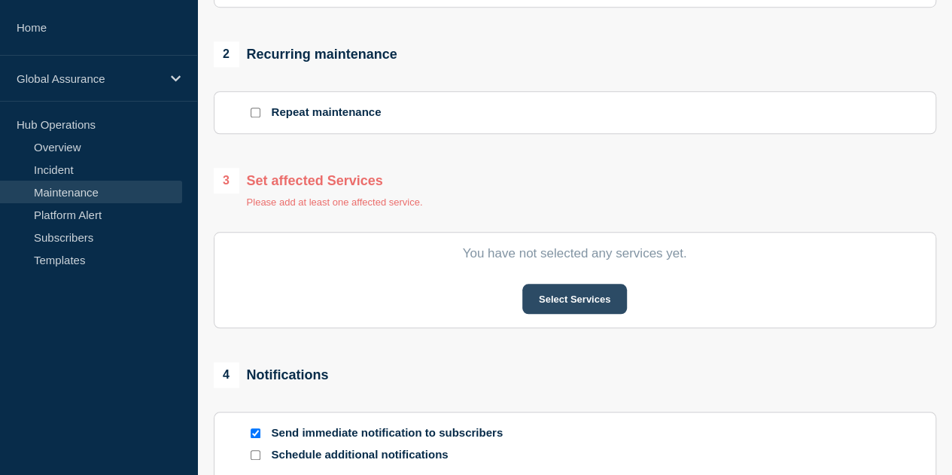
click at [540, 309] on button "Select Services" at bounding box center [574, 299] width 105 height 30
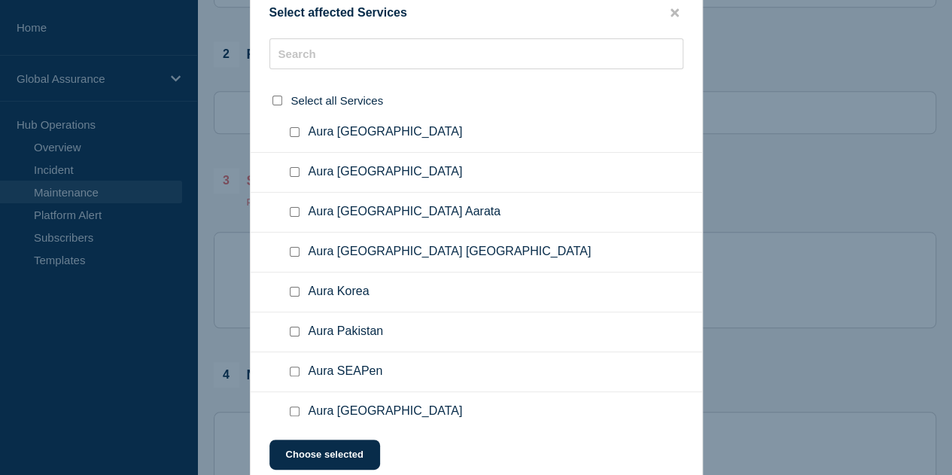
scroll to position [3537, 0]
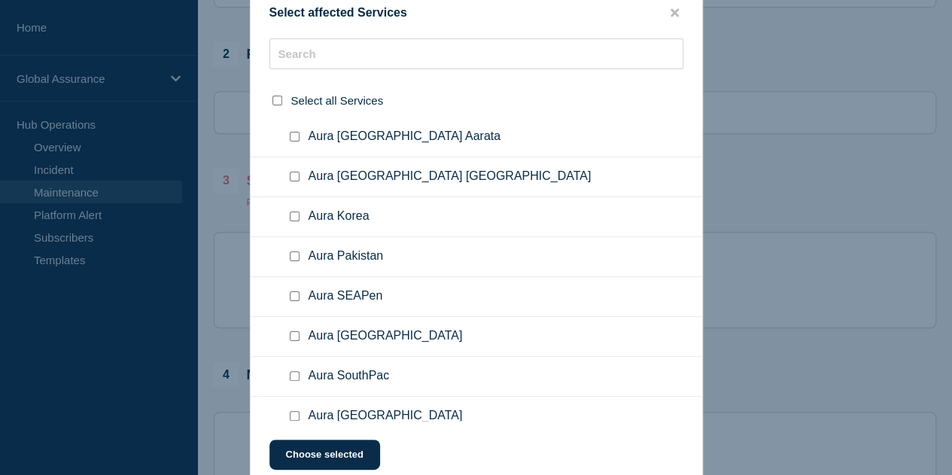
click at [296, 371] on input "Aura SouthPac checkbox" at bounding box center [295, 376] width 10 height 10
checkbox input "true"
click at [330, 458] on button "Choose selected" at bounding box center [324, 454] width 111 height 30
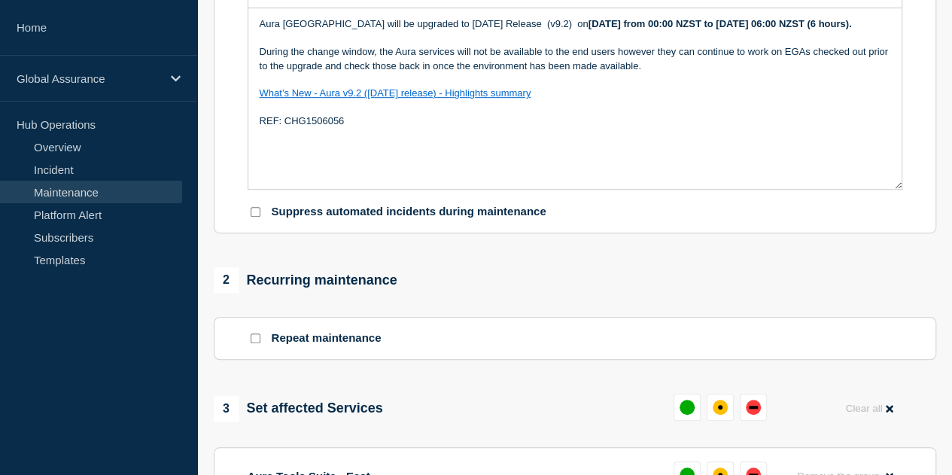
scroll to position [376, 0]
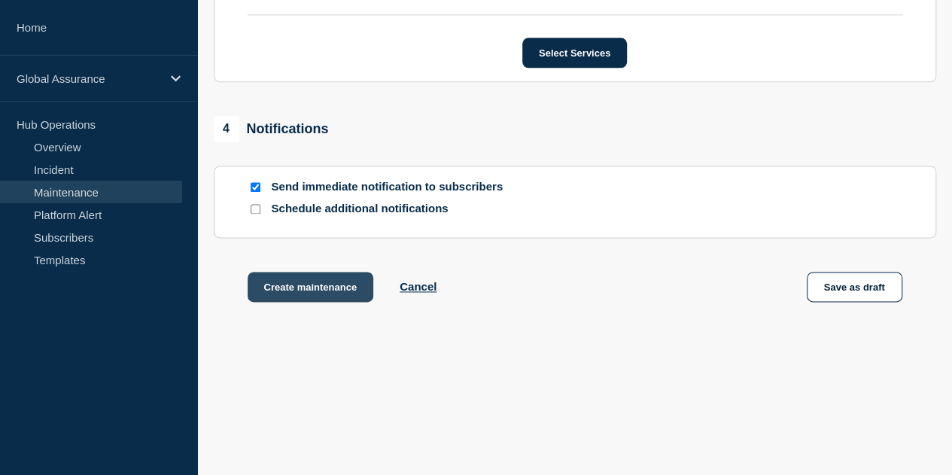
click at [333, 287] on button "Create maintenance" at bounding box center [311, 287] width 126 height 30
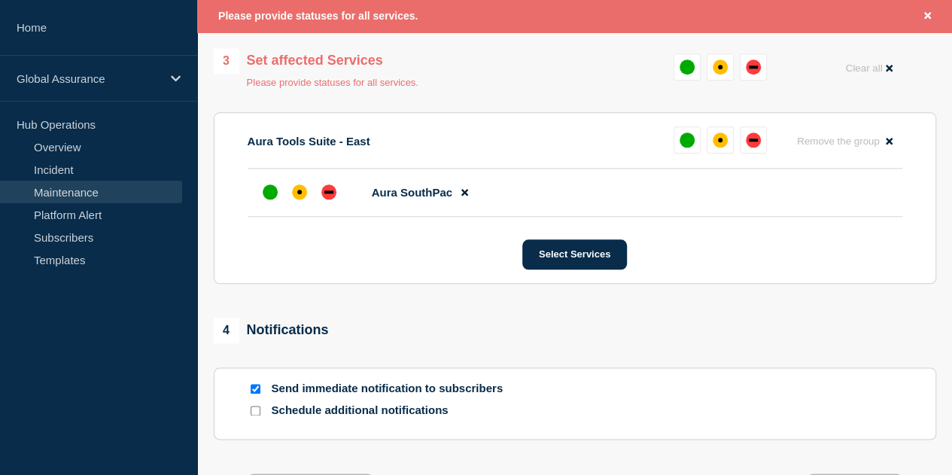
scroll to position [656, 0]
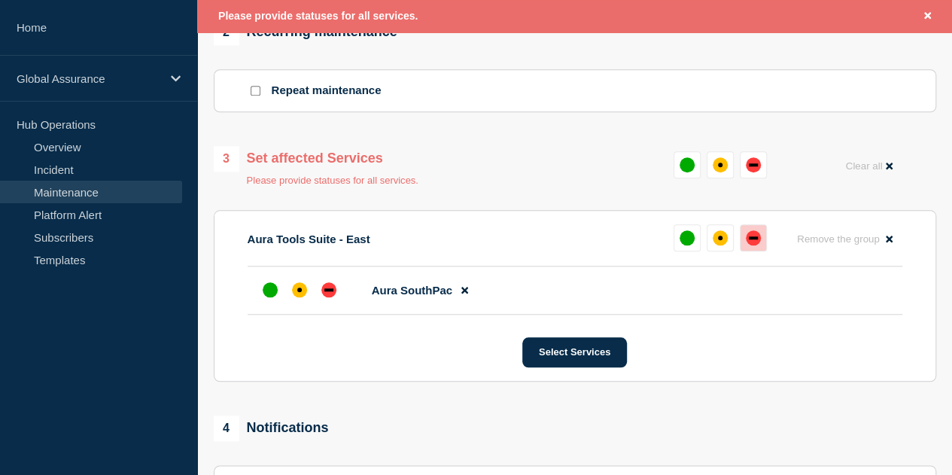
click at [757, 245] on div "down" at bounding box center [753, 237] width 15 height 15
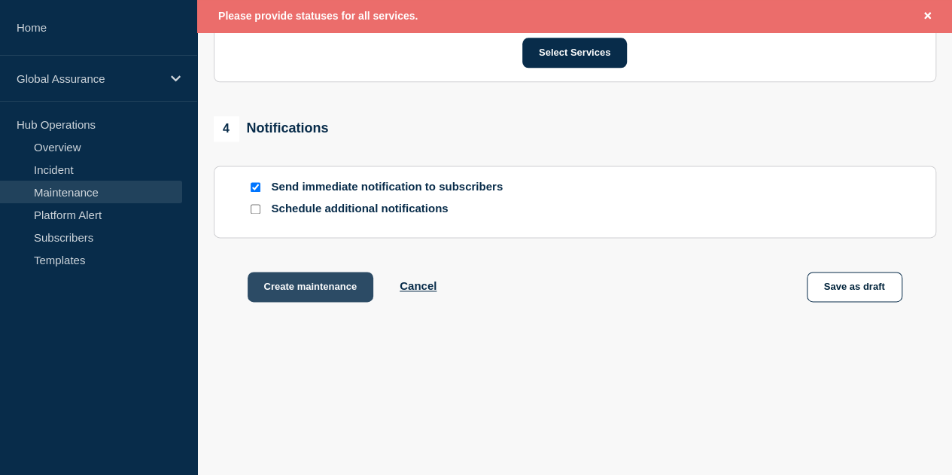
click at [319, 294] on button "Create maintenance" at bounding box center [311, 287] width 126 height 30
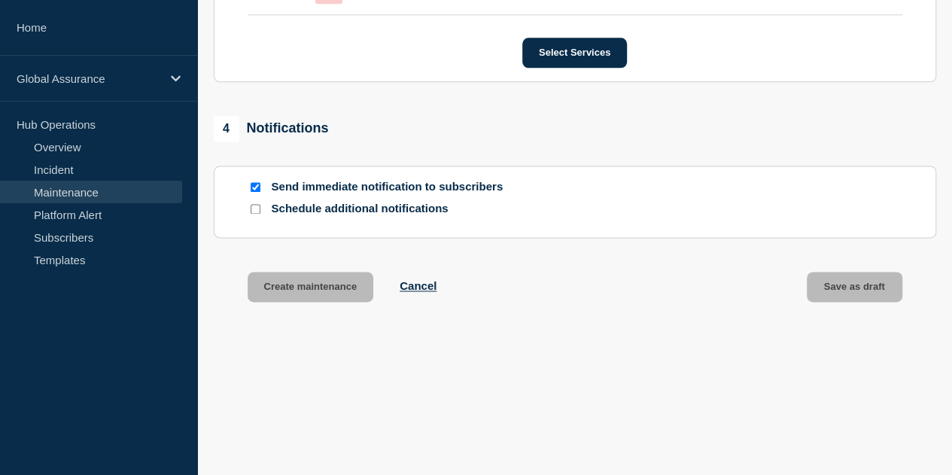
scroll to position [915, 0]
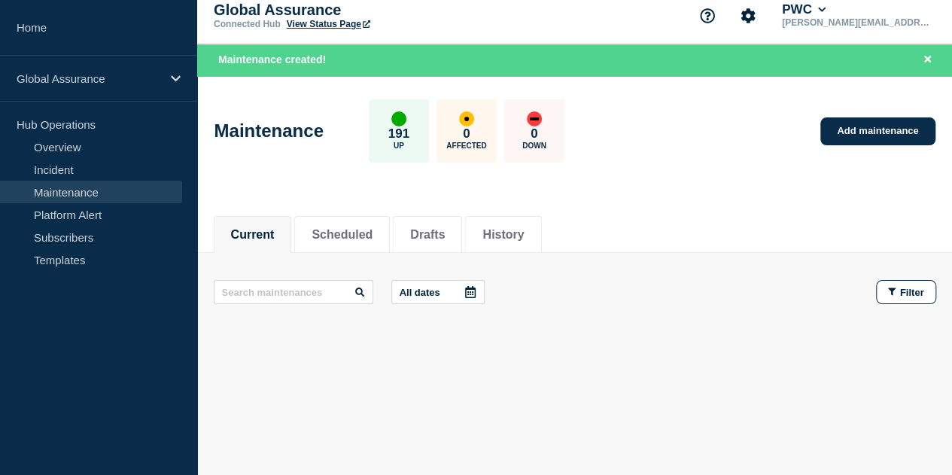
scroll to position [16, 0]
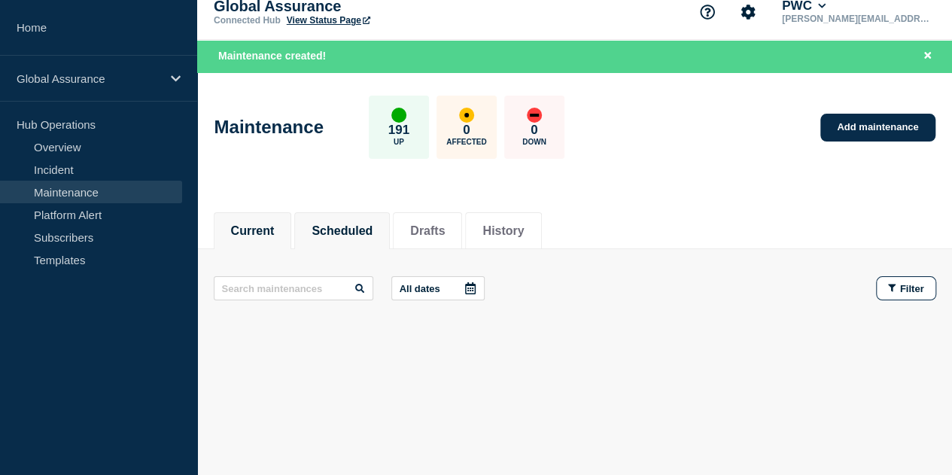
click at [363, 234] on button "Scheduled" at bounding box center [342, 231] width 61 height 14
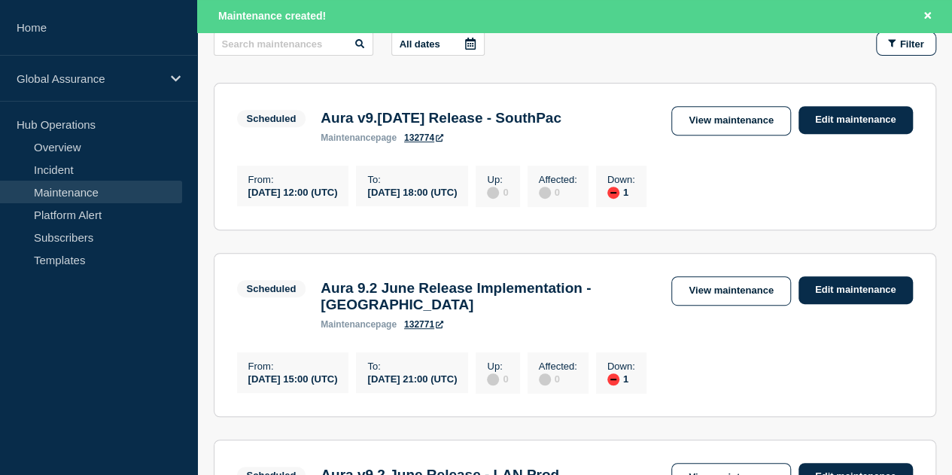
scroll to position [166, 0]
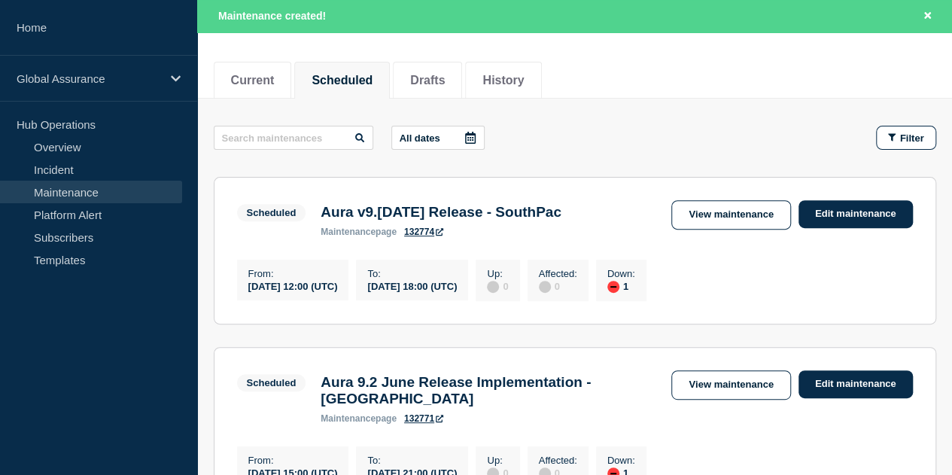
click at [442, 234] on icon at bounding box center [440, 232] width 8 height 8
